Goal: Task Accomplishment & Management: Manage account settings

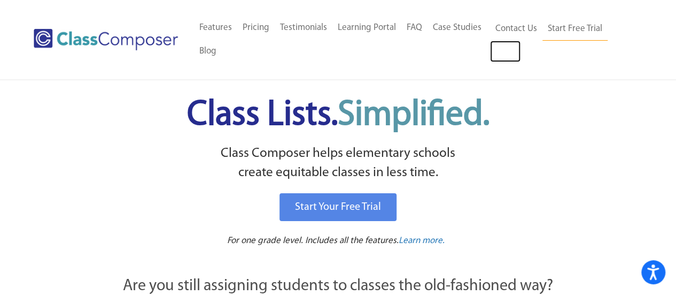
click at [504, 55] on link "Log In" at bounding box center [505, 51] width 30 height 21
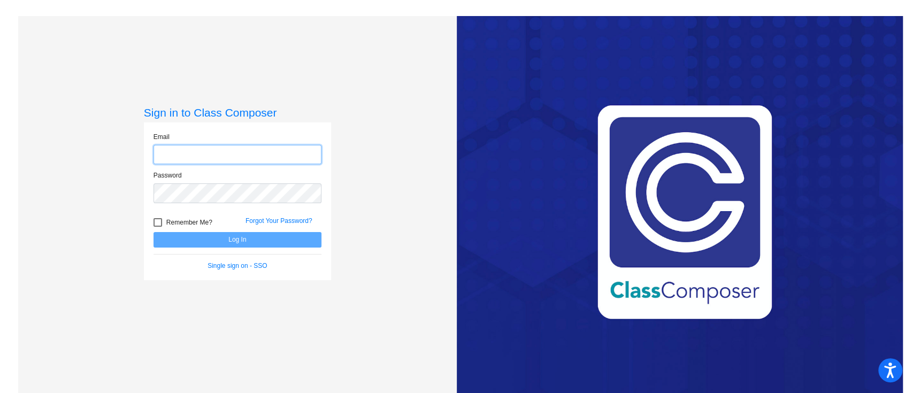
click at [180, 149] on input "email" at bounding box center [237, 155] width 168 height 20
type input "[PERSON_NAME][EMAIL_ADDRESS][PERSON_NAME][DOMAIN_NAME]"
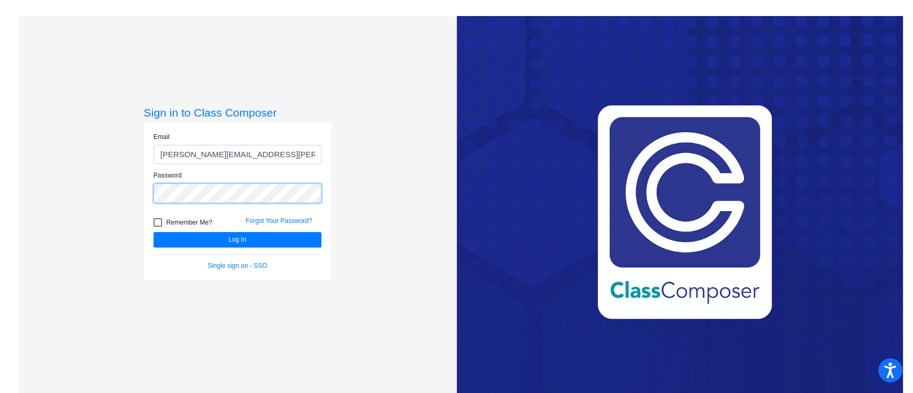
click at [153, 232] on button "Log In" at bounding box center [237, 240] width 168 height 16
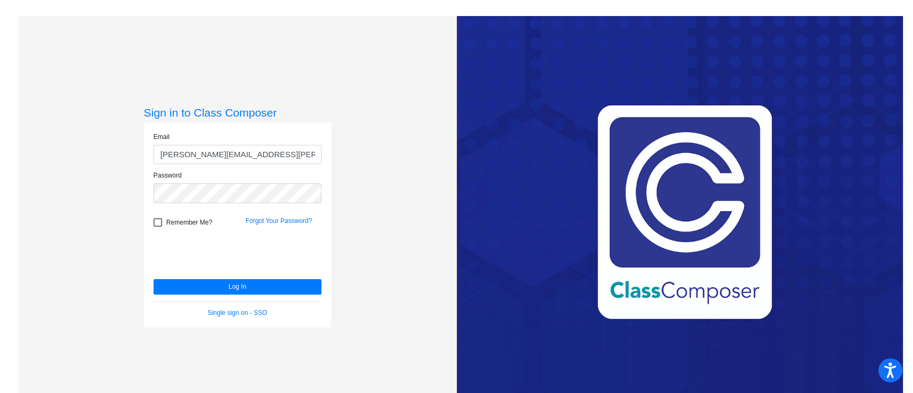
click at [262, 220] on link "Forgot Your Password?" at bounding box center [278, 220] width 67 height 7
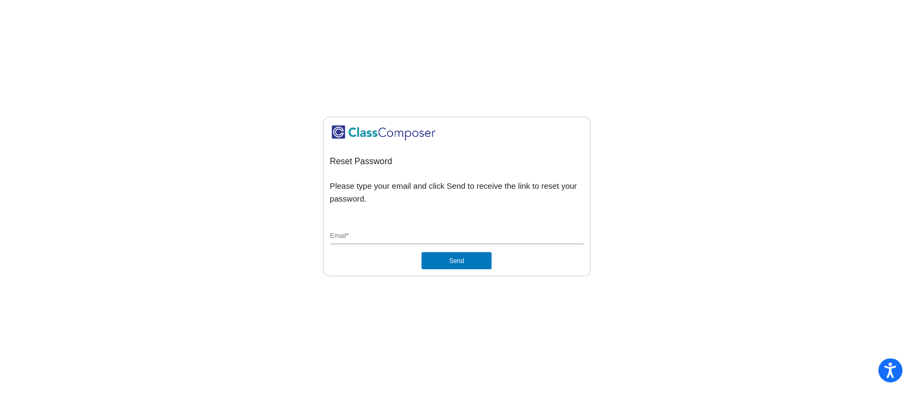
click at [438, 232] on input "Email *" at bounding box center [456, 237] width 253 height 10
type input "[PERSON_NAME][EMAIL_ADDRESS][PERSON_NAME][DOMAIN_NAME]"
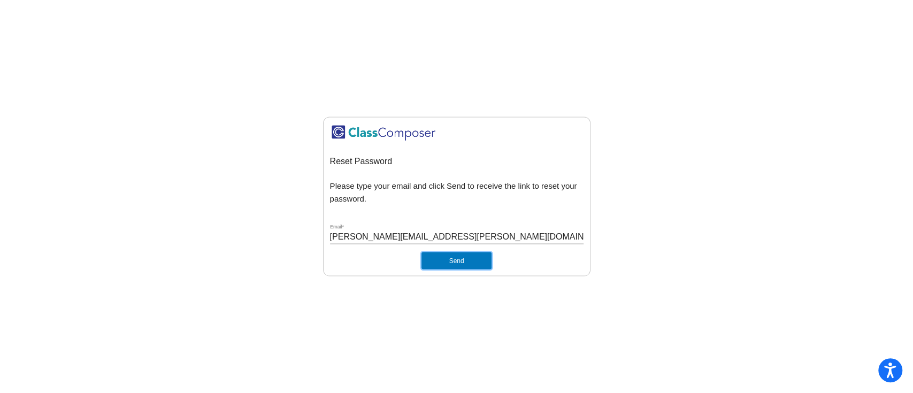
click at [449, 260] on button "Send" at bounding box center [456, 260] width 70 height 17
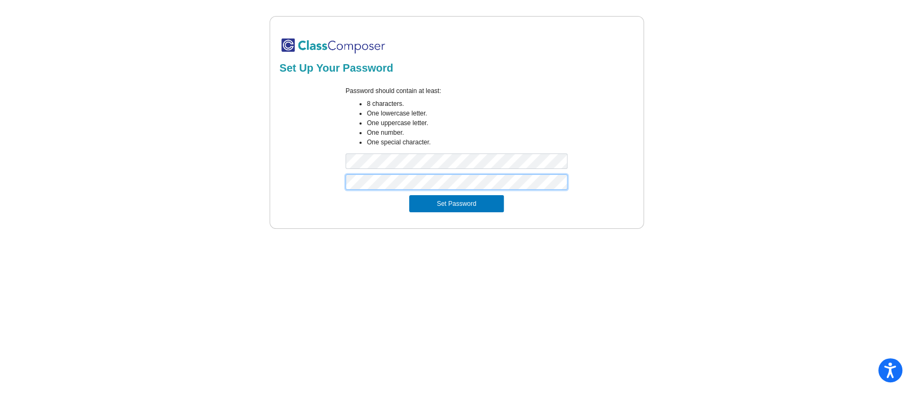
click at [409, 195] on button "Set Password" at bounding box center [456, 203] width 94 height 17
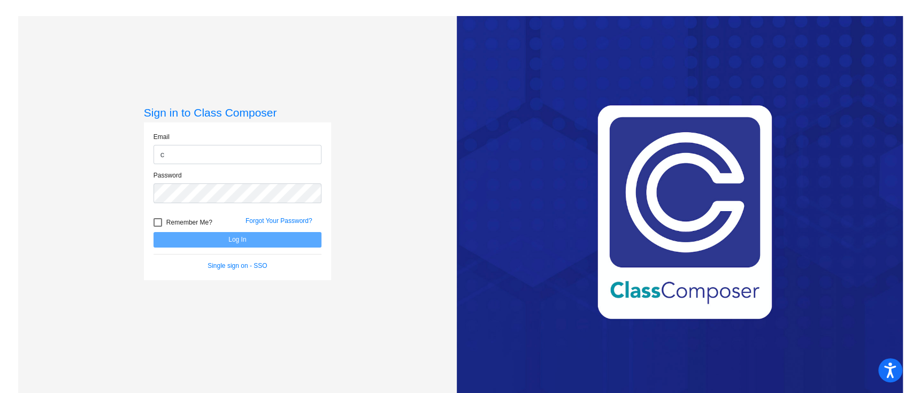
type input "[PERSON_NAME][EMAIL_ADDRESS][PERSON_NAME][DOMAIN_NAME]"
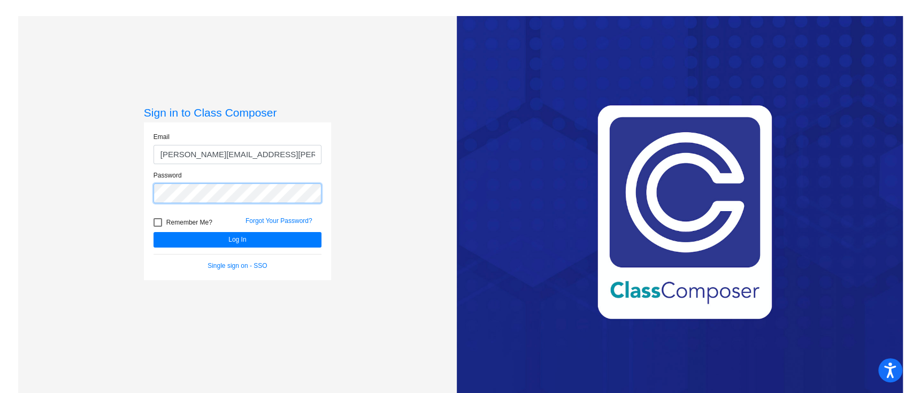
click at [153, 232] on button "Log In" at bounding box center [237, 240] width 168 height 16
